Goal: Task Accomplishment & Management: Complete application form

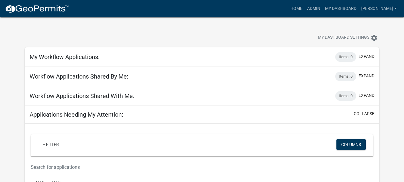
scroll to position [60, 0]
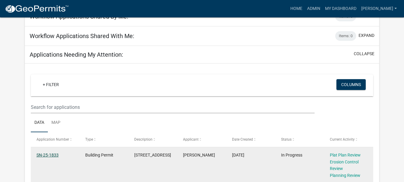
click at [54, 156] on link "SN-25-1833" at bounding box center [48, 154] width 22 height 5
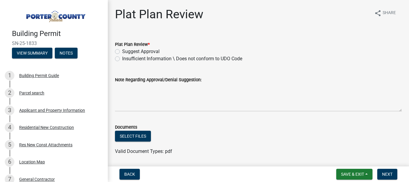
click at [122, 60] on label "Insufficient Information \ Does not conform to UDO Code" at bounding box center [182, 58] width 120 height 7
click at [122, 59] on input "Insufficient Information \ Does not conform to UDO Code" at bounding box center [124, 57] width 4 height 4
radio input "true"
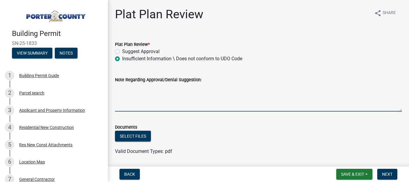
click at [115, 83] on textarea "Note Regarding Approval/Denial Suggestion:" at bounding box center [258, 97] width 287 height 28
type textarea "[DATE] RETURN for information"
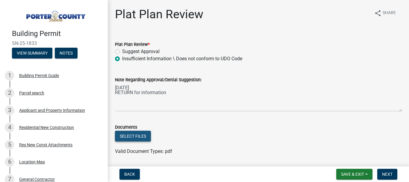
click at [127, 139] on button "Select files" at bounding box center [133, 135] width 36 height 11
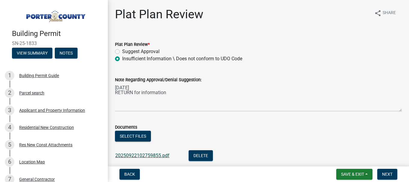
click at [154, 154] on link "20250922102759855.pdf" at bounding box center [142, 155] width 54 height 6
click at [362, 174] on span "Save & Exit" at bounding box center [352, 173] width 23 height 5
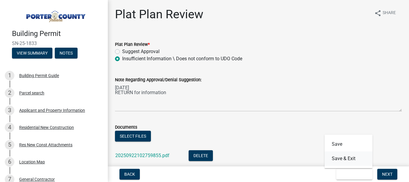
click at [350, 158] on button "Save & Exit" at bounding box center [348, 158] width 48 height 14
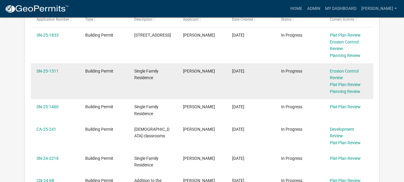
scroll to position [150, 0]
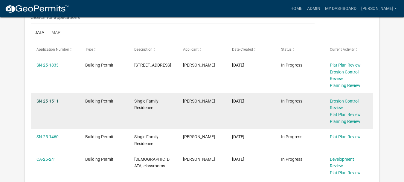
click at [47, 99] on link "SN-25-1511" at bounding box center [48, 100] width 22 height 5
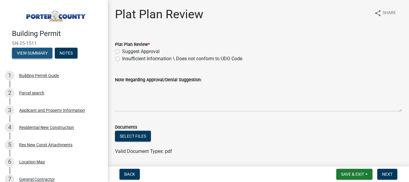
click at [31, 53] on button "View Summary" at bounding box center [32, 53] width 40 height 11
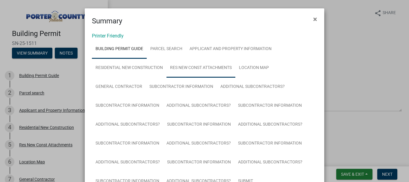
click at [201, 68] on link "Res New Const Attachments" at bounding box center [200, 67] width 69 height 19
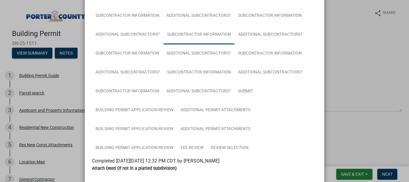
scroll to position [180, 0]
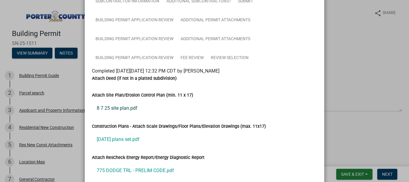
click at [112, 107] on link "8 7 25 site plan.pdf" at bounding box center [204, 108] width 225 height 14
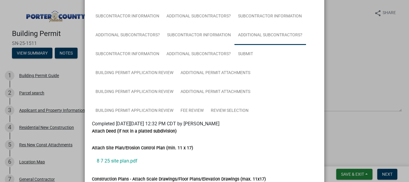
scroll to position [0, 0]
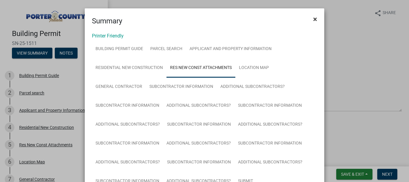
click at [316, 18] on button "×" at bounding box center [314, 19] width 13 height 17
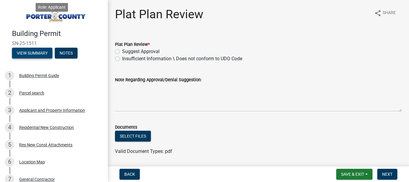
scroll to position [180, 0]
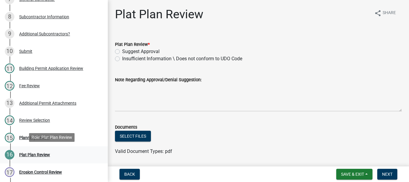
click at [29, 154] on div "Plat Plan Review" at bounding box center [34, 154] width 31 height 4
click at [13, 154] on div "16" at bounding box center [10, 155] width 10 height 10
click at [17, 153] on div "16 Plat Plan Review" at bounding box center [51, 155] width 93 height 10
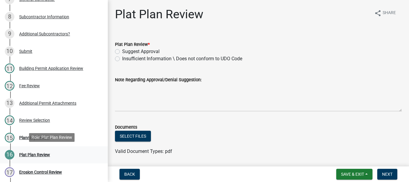
click at [11, 155] on div "16" at bounding box center [10, 155] width 10 height 10
click at [44, 156] on div "16 Plat Plan Review" at bounding box center [51, 155] width 93 height 10
click at [41, 157] on div "16 Plat Plan Review" at bounding box center [51, 155] width 93 height 10
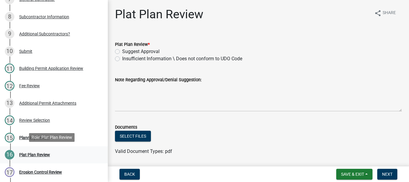
click at [32, 153] on div "Plat Plan Review" at bounding box center [34, 154] width 31 height 4
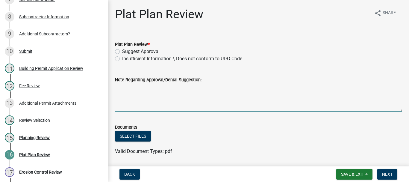
drag, startPoint x: 32, startPoint y: 151, endPoint x: 313, endPoint y: 69, distance: 293.6
click at [314, 71] on div "Note Regarding Approval/Denial Suggestion:" at bounding box center [258, 90] width 287 height 44
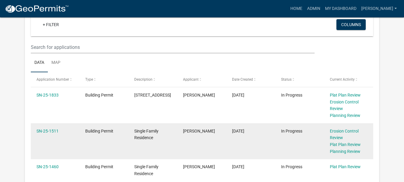
scroll to position [150, 0]
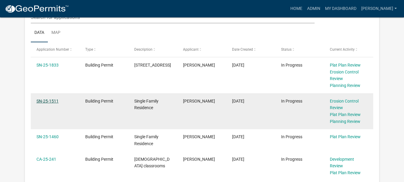
click at [46, 101] on link "SN-25-1511" at bounding box center [48, 100] width 22 height 5
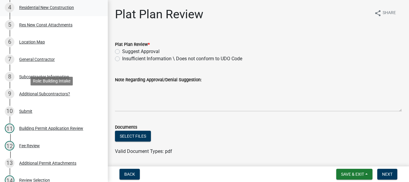
scroll to position [180, 0]
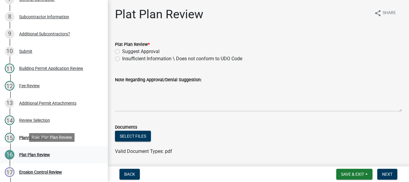
click at [28, 154] on div "Plat Plan Review" at bounding box center [34, 154] width 31 height 4
click at [31, 154] on div "Plat Plan Review" at bounding box center [34, 154] width 31 height 4
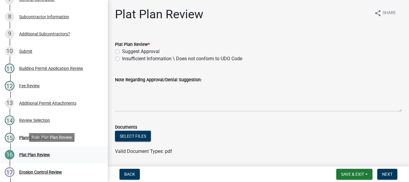
click at [12, 154] on div "16" at bounding box center [10, 155] width 10 height 10
click at [10, 154] on div "16" at bounding box center [10, 155] width 10 height 10
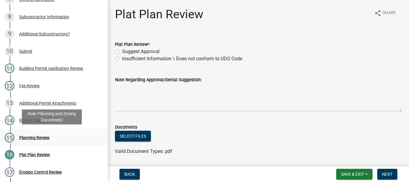
click at [26, 138] on div "Planning Review" at bounding box center [34, 137] width 31 height 4
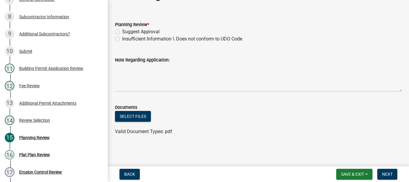
scroll to position [0, 0]
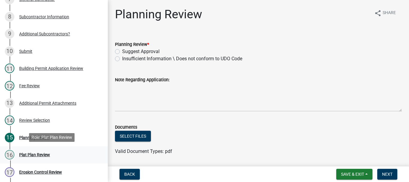
click at [28, 154] on div "Plat Plan Review" at bounding box center [34, 154] width 31 height 4
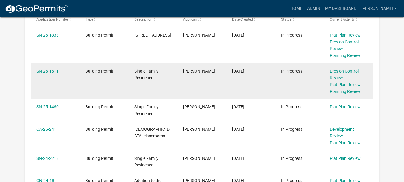
scroll to position [210, 0]
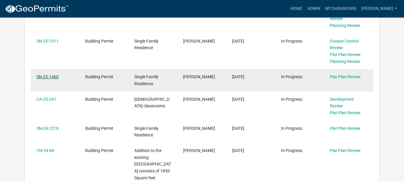
click at [54, 79] on link "SN-25-1460" at bounding box center [48, 76] width 22 height 5
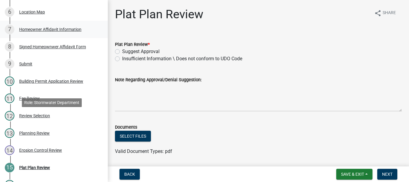
scroll to position [180, 0]
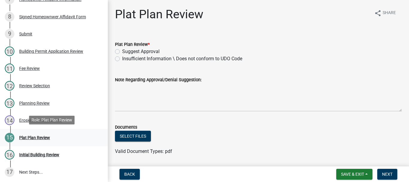
click at [43, 136] on div "Plat Plan Review" at bounding box center [34, 137] width 31 height 4
click at [63, 136] on div "15 Plat Plan Review" at bounding box center [51, 138] width 93 height 10
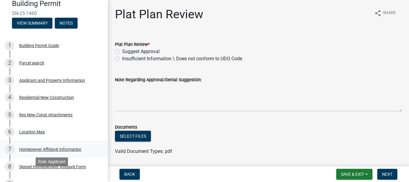
scroll to position [0, 0]
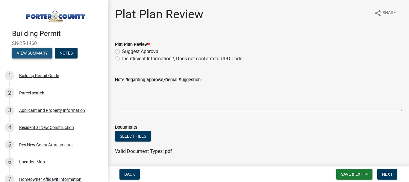
click at [36, 54] on button "View Summary" at bounding box center [32, 53] width 40 height 11
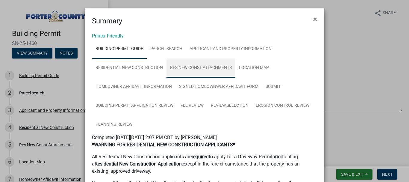
click at [206, 68] on link "Res New Const Attachments" at bounding box center [200, 67] width 69 height 19
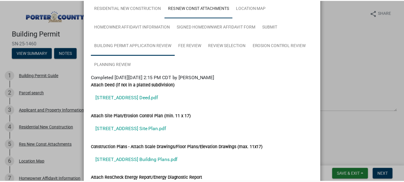
scroll to position [90, 0]
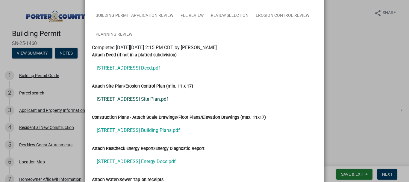
click at [120, 98] on link "213 S St Rd 2 Site Plan.pdf" at bounding box center [204, 99] width 225 height 14
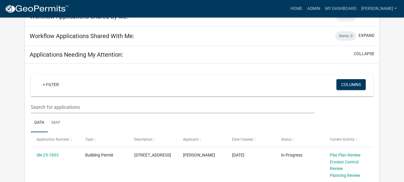
scroll to position [120, 0]
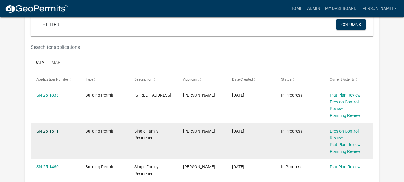
click at [51, 130] on link "SN-25-1511" at bounding box center [48, 130] width 22 height 5
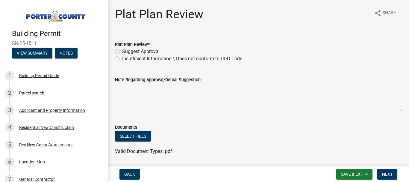
click at [122, 51] on label "Suggest Approval" at bounding box center [140, 51] width 37 height 7
click at [122, 51] on input "Suggest Approval" at bounding box center [124, 50] width 4 height 4
radio input "true"
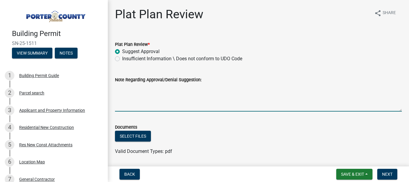
click at [121, 84] on textarea "Note Regarding Approval/Denial Suggestion:" at bounding box center [258, 97] width 287 height 28
type textarea "09/18/2025 ACCEPTABLE"
click at [131, 139] on button "Select files" at bounding box center [133, 135] width 36 height 11
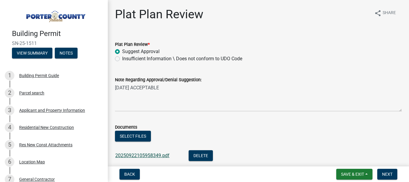
click at [151, 154] on link "20250922105958349.pdf" at bounding box center [142, 155] width 54 height 6
click at [388, 173] on span "Next" at bounding box center [387, 173] width 10 height 5
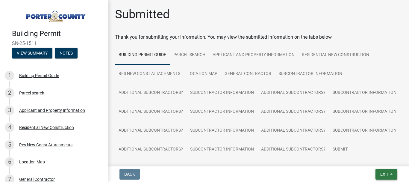
click at [385, 177] on button "Exit" at bounding box center [386, 174] width 22 height 11
click at [370, 158] on button "Save & Exit" at bounding box center [373, 158] width 48 height 14
